Goal: Find contact information: Find contact information

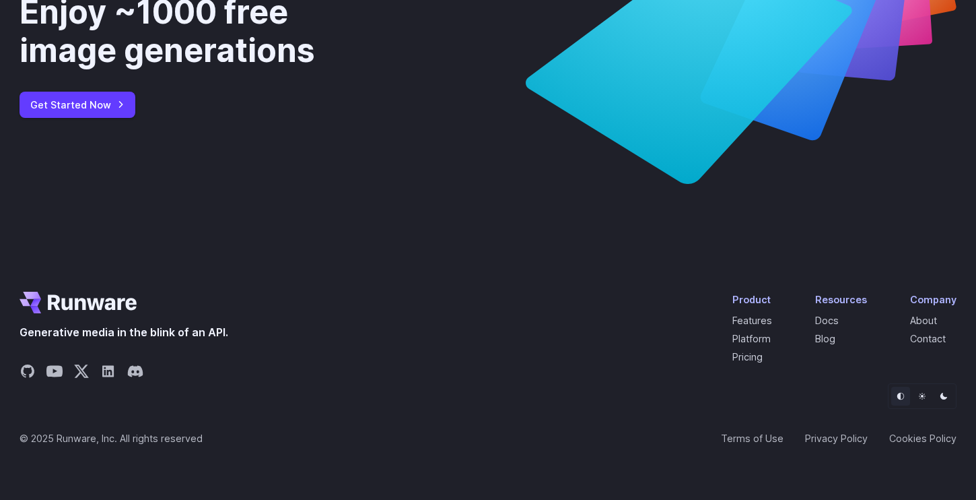
scroll to position [5171, 0]
click at [933, 322] on link "About" at bounding box center [923, 320] width 27 height 11
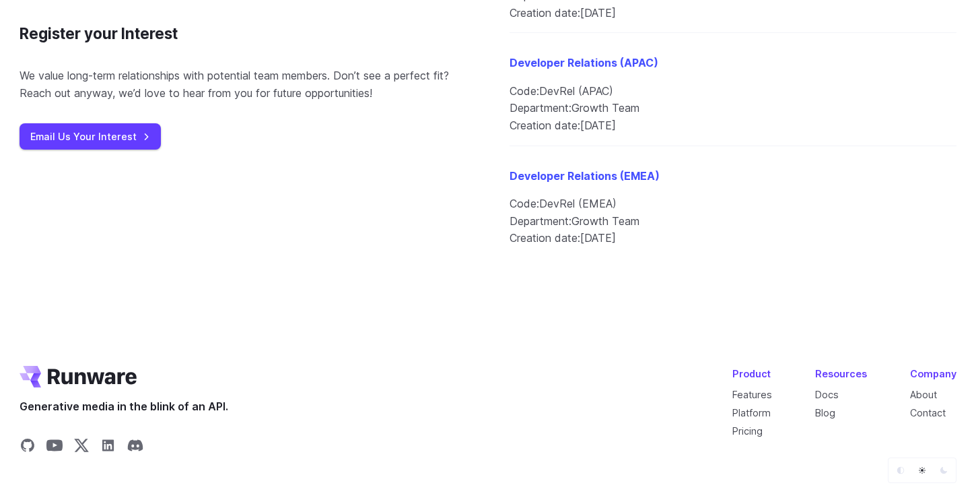
scroll to position [1804, 0]
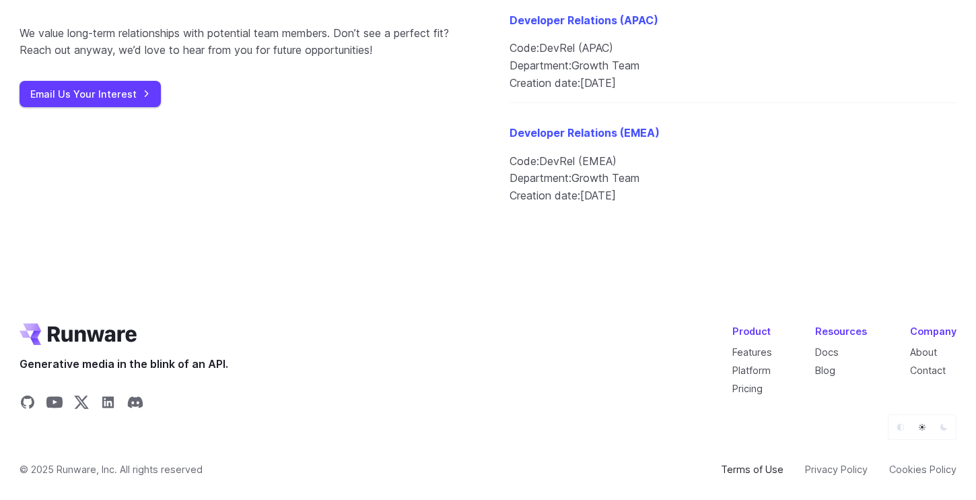
click at [742, 461] on link "Terms of Use" at bounding box center [752, 468] width 63 height 15
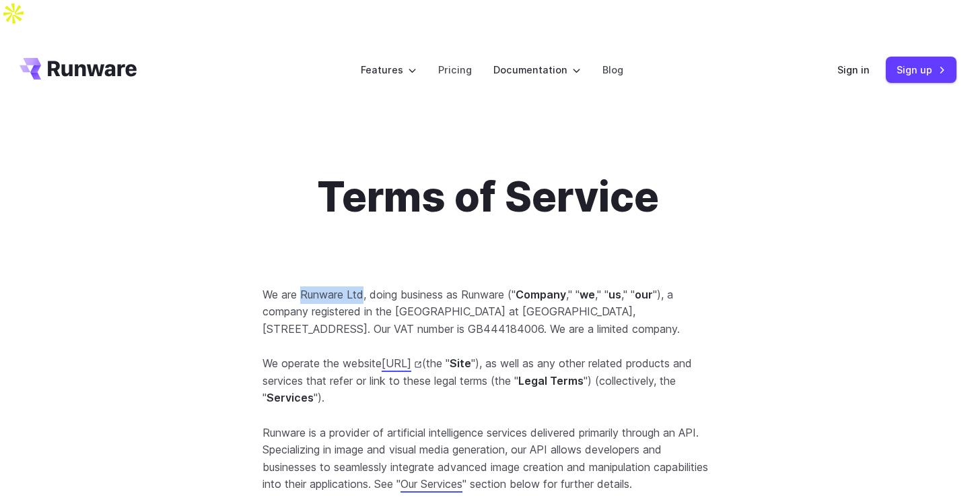
drag, startPoint x: 302, startPoint y: 262, endPoint x: 364, endPoint y: 265, distance: 62.7
click at [364, 286] on p "We are Runware Ltd, doing business as Runware (" Company ," " we ," " us ," " o…" at bounding box center [488, 312] width 451 height 52
copy p "Runware Ltd"
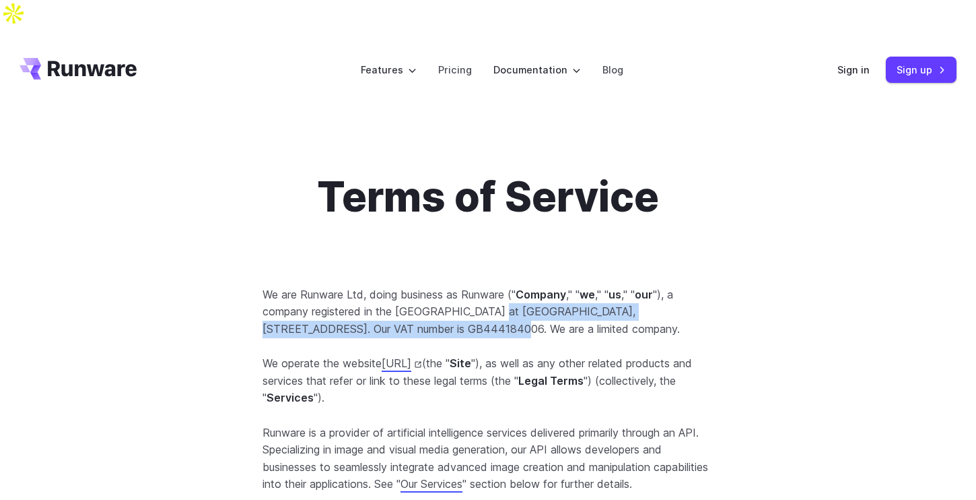
drag, startPoint x: 498, startPoint y: 283, endPoint x: 436, endPoint y: 300, distance: 63.7
click at [436, 300] on p "We are Runware Ltd, doing business as Runware (" Company ," " we ," " us ," " o…" at bounding box center [488, 312] width 451 height 52
copy p "[STREET_ADDRESS]"
